Goal: Task Accomplishment & Management: Manage account settings

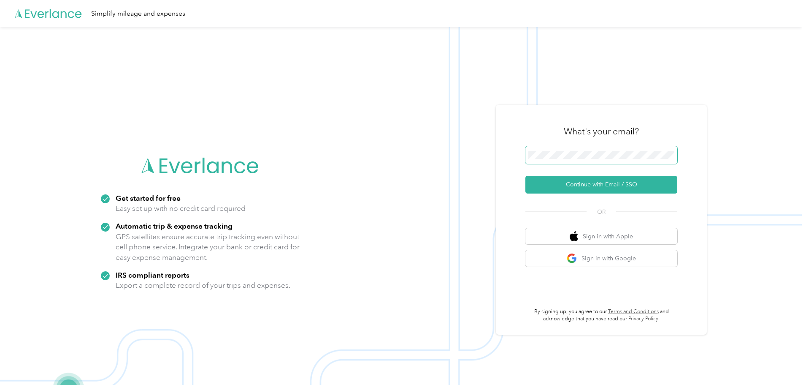
click at [581, 147] on span at bounding box center [602, 155] width 152 height 18
click at [526, 176] on button "Continue with Email / SSO" at bounding box center [602, 185] width 152 height 18
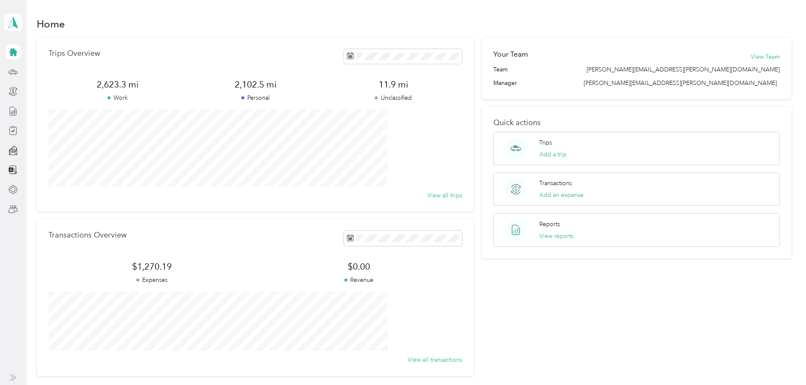
click at [14, 19] on icon at bounding box center [13, 22] width 13 height 12
click at [32, 71] on div "Team dashboard" at bounding box center [33, 69] width 45 height 9
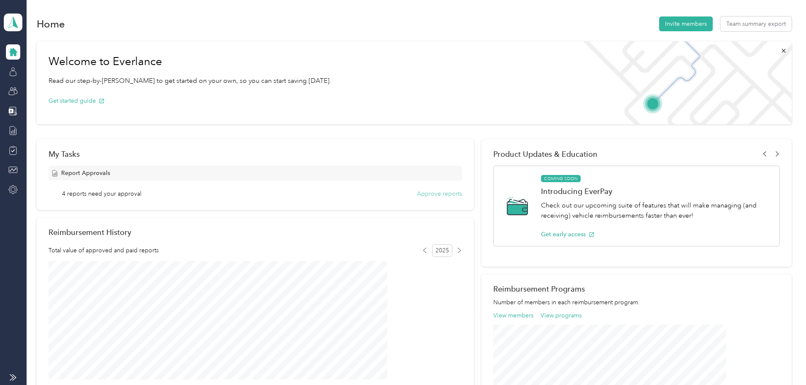
click at [438, 196] on button "Approve reports" at bounding box center [439, 193] width 45 height 9
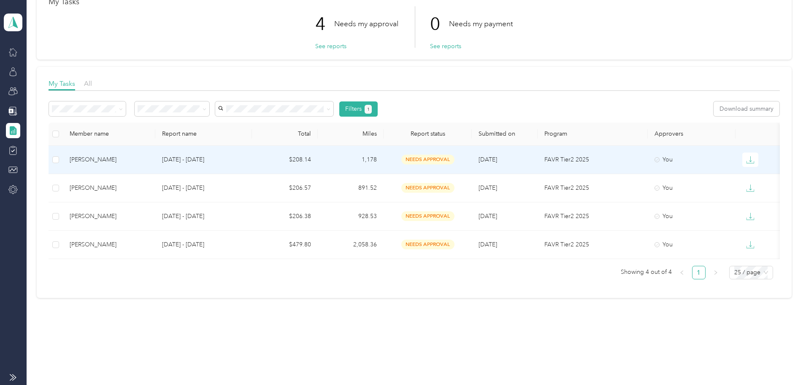
click at [455, 155] on span "needs approval" at bounding box center [428, 160] width 53 height 10
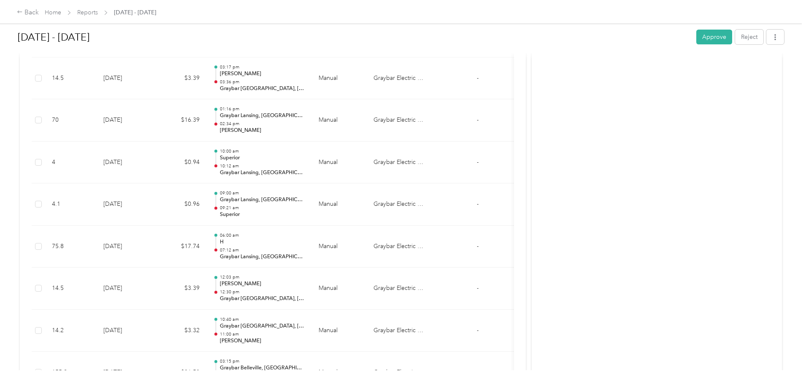
scroll to position [715, 0]
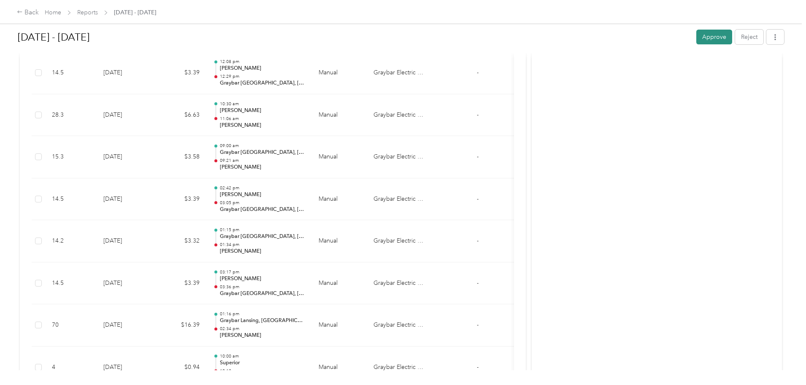
click at [697, 36] on button "Approve" at bounding box center [715, 37] width 36 height 15
click at [39, 9] on div "Back" at bounding box center [28, 13] width 22 height 10
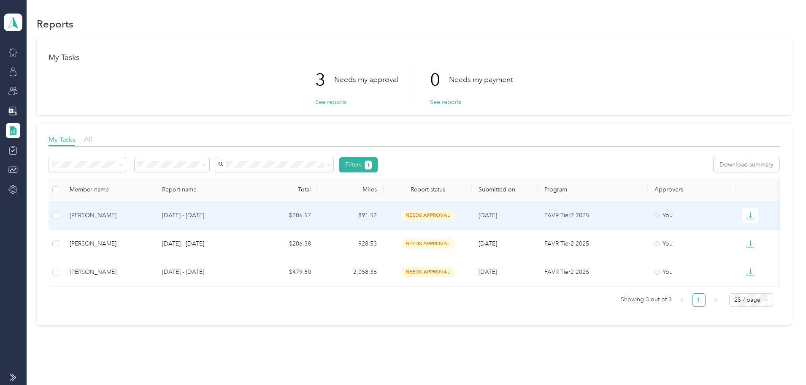
click at [384, 212] on td "891.52" at bounding box center [351, 215] width 66 height 28
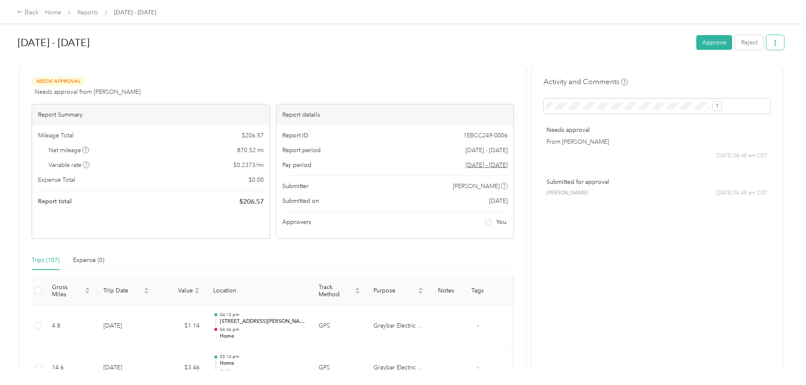
click at [775, 43] on icon "button" at bounding box center [776, 43] width 2 height 6
click at [735, 37] on button "Reject" at bounding box center [749, 42] width 28 height 15
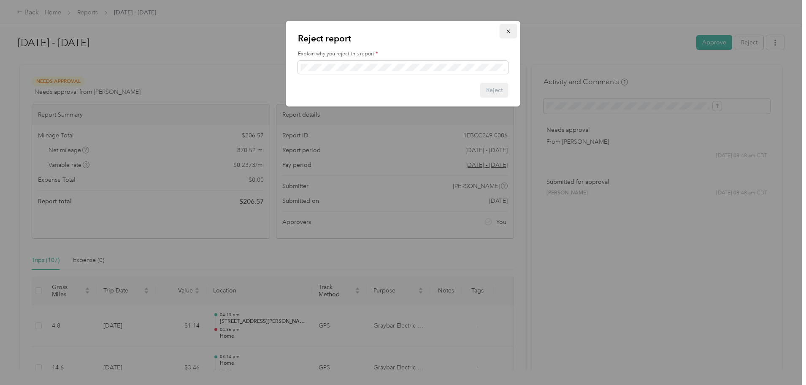
click at [509, 30] on icon "button" at bounding box center [509, 31] width 6 height 6
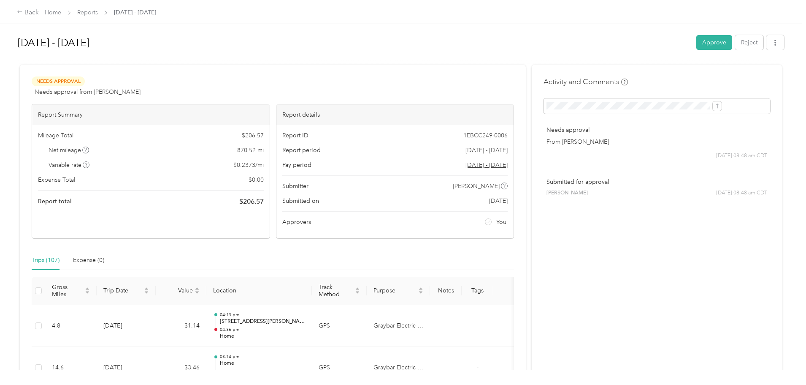
click at [431, 39] on h1 "[DATE] - [DATE]" at bounding box center [354, 43] width 673 height 20
click at [39, 11] on div "Back" at bounding box center [28, 13] width 22 height 10
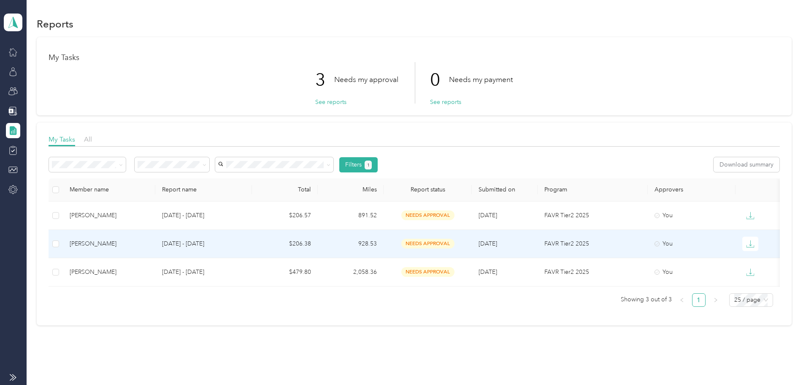
click at [455, 239] on span "needs approval" at bounding box center [428, 244] width 53 height 10
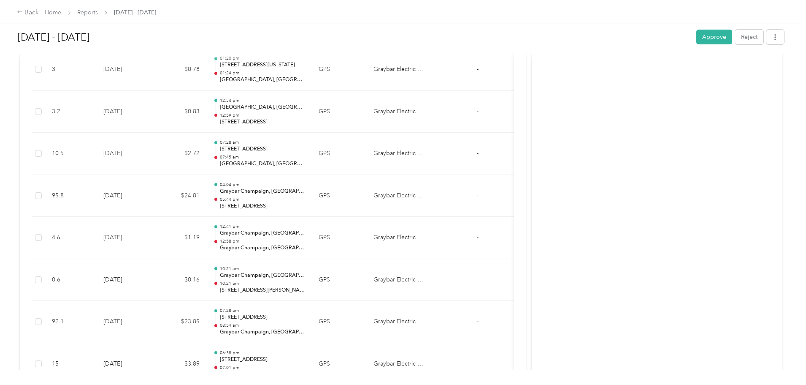
scroll to position [887, 0]
